Goal: Navigation & Orientation: Find specific page/section

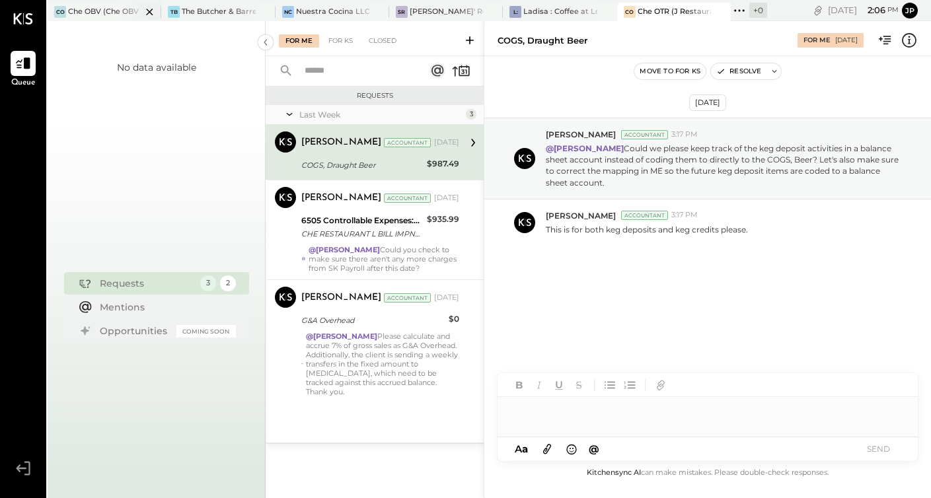
click at [118, 14] on div at bounding box center [138, 12] width 46 height 18
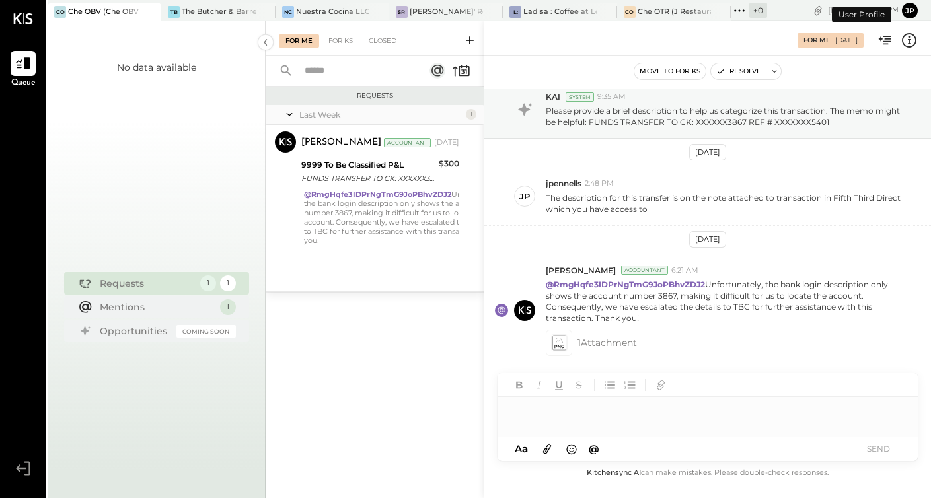
scroll to position [26, 0]
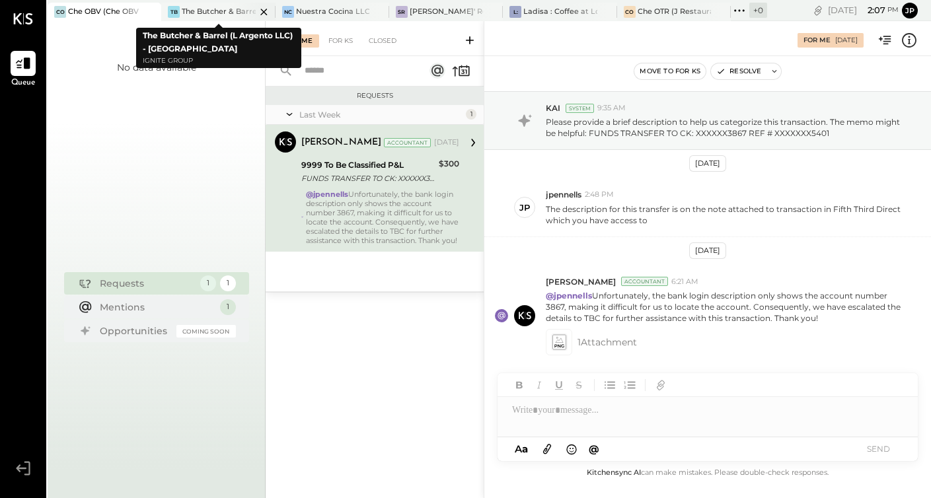
click at [223, 15] on div "The Butcher & Barrel (L Argento LLC) - [GEOGRAPHIC_DATA]" at bounding box center [218, 12] width 73 height 11
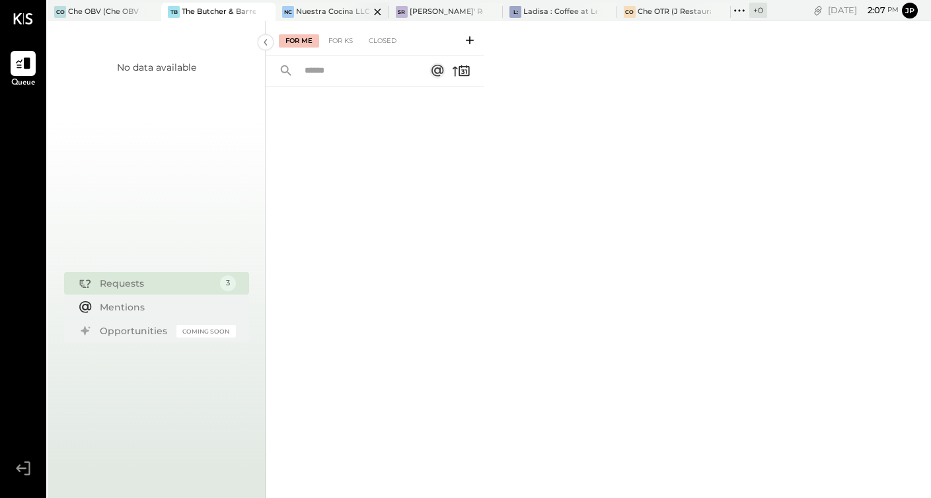
click at [335, 8] on div "Nuestra Cocina LLC - [GEOGRAPHIC_DATA]" at bounding box center [332, 12] width 73 height 11
click at [435, 7] on div "[PERSON_NAME]' Rooftop - Ignite" at bounding box center [446, 12] width 73 height 11
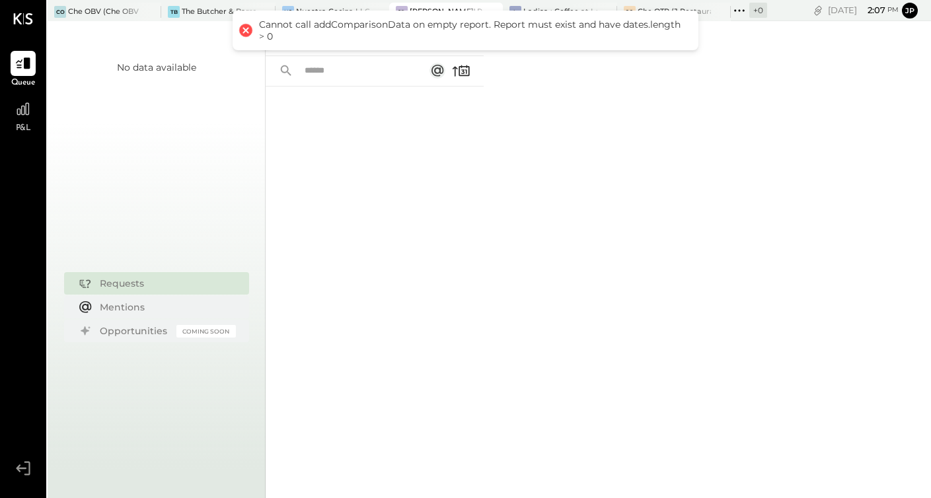
click at [246, 30] on div at bounding box center [246, 30] width 19 height 19
click at [642, 119] on div "For Me For KS Closed" at bounding box center [598, 259] width 665 height 477
click at [568, 9] on div "Ladisa : Coffee at Lola's" at bounding box center [559, 12] width 73 height 11
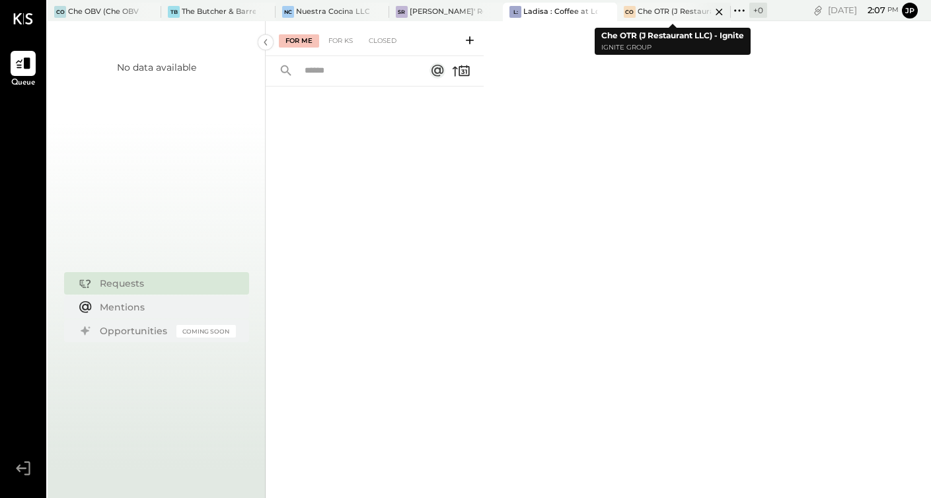
click at [659, 13] on div "Che OTR (J Restaurant LLC) - Ignite" at bounding box center [674, 12] width 73 height 11
